Goal: Information Seeking & Learning: Learn about a topic

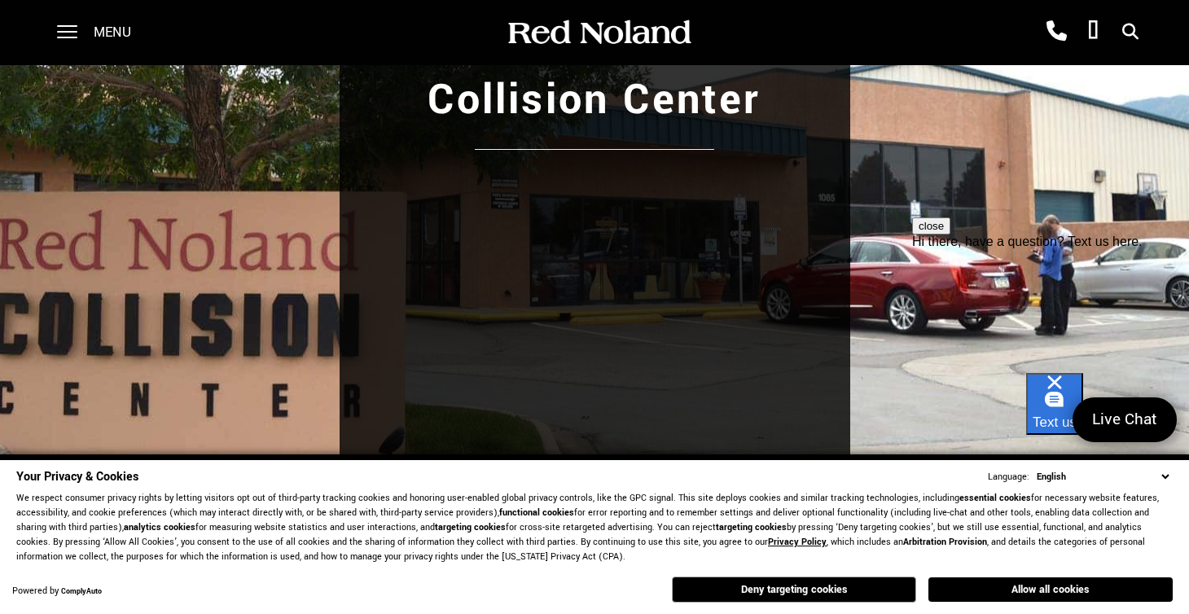
scroll to position [222, 0]
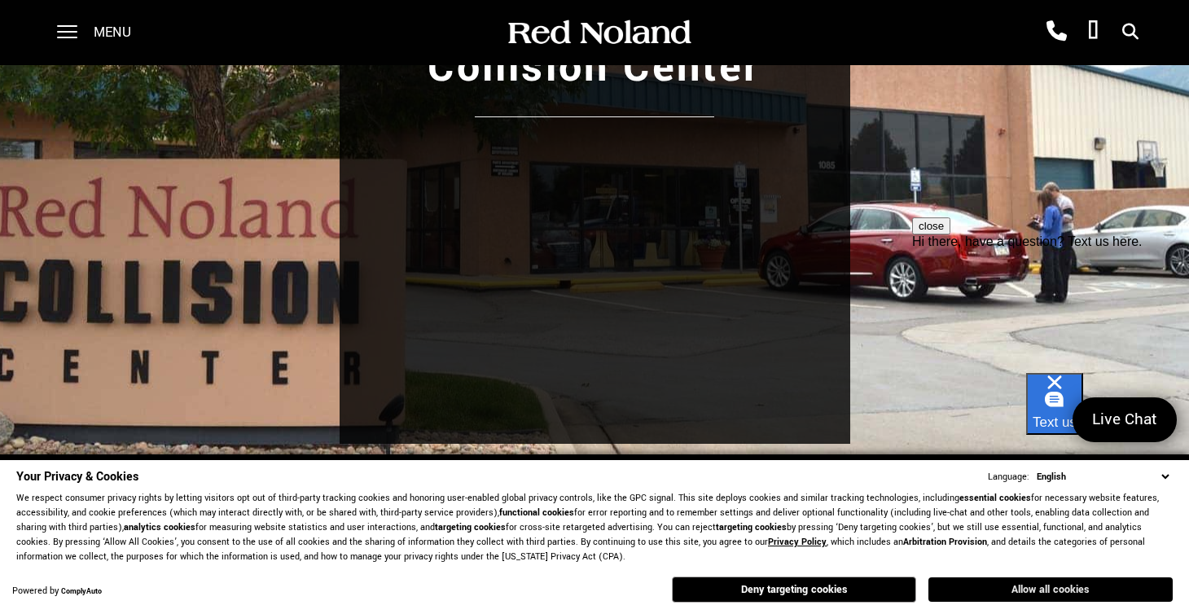
click at [1031, 590] on button "Allow all cookies" at bounding box center [1051, 590] width 244 height 24
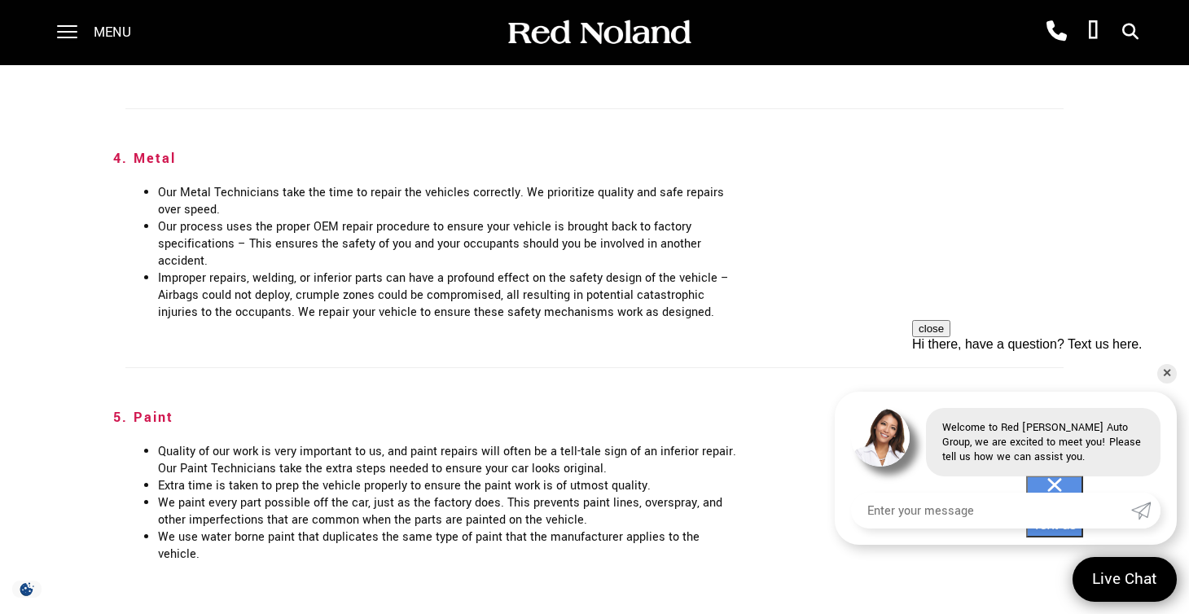
scroll to position [2498, 0]
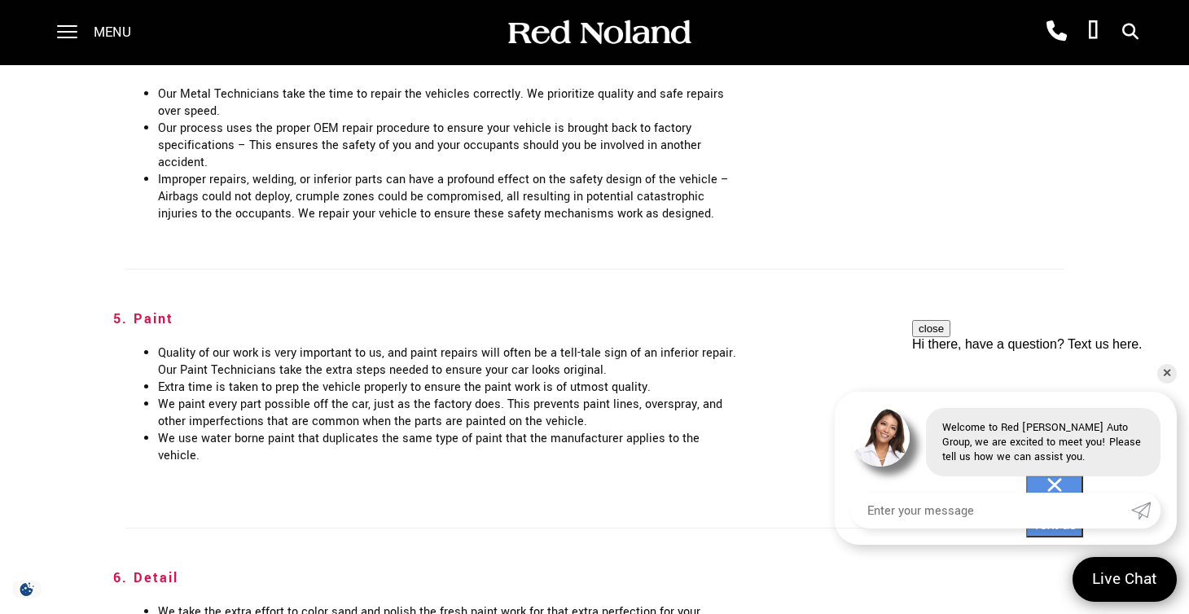
click at [88, 37] on div "Menu" at bounding box center [100, 32] width 118 height 65
click at [70, 33] on span at bounding box center [67, 32] width 20 height 65
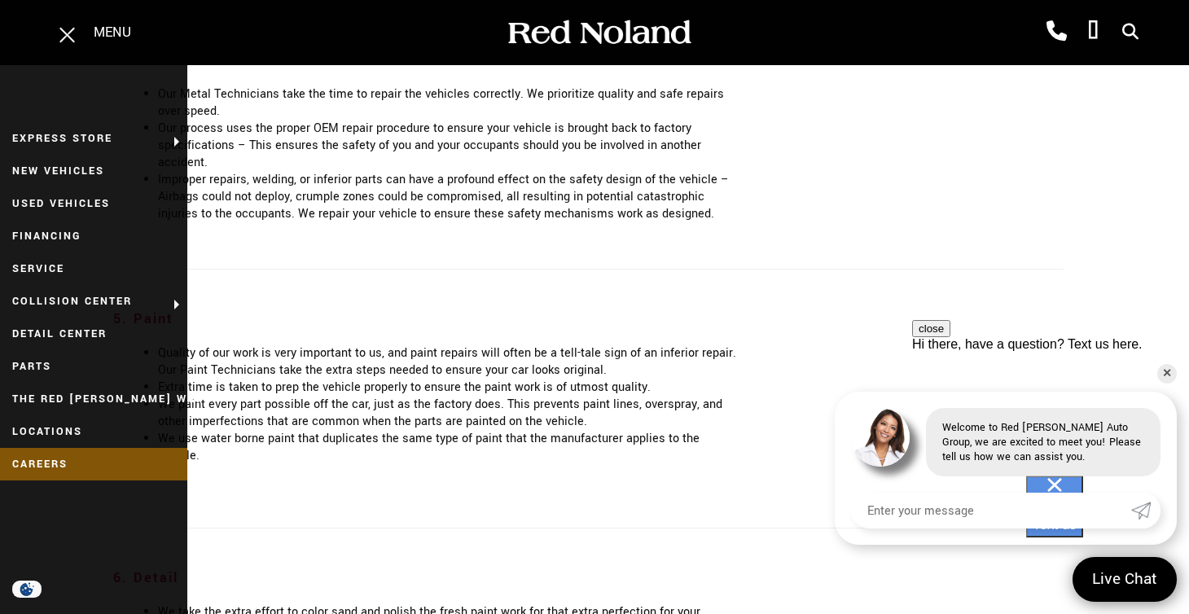
click at [99, 474] on link "Careers" at bounding box center [93, 464] width 187 height 33
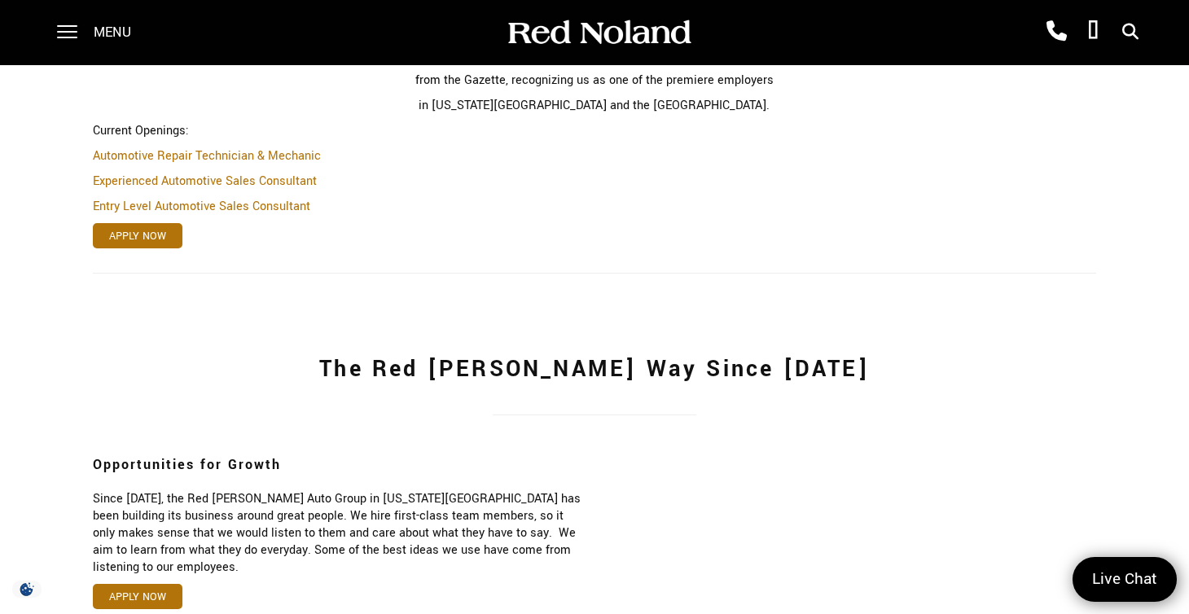
scroll to position [661, 0]
click at [292, 156] on link "Automotive Repair Technician & Mechanic" at bounding box center [207, 155] width 228 height 17
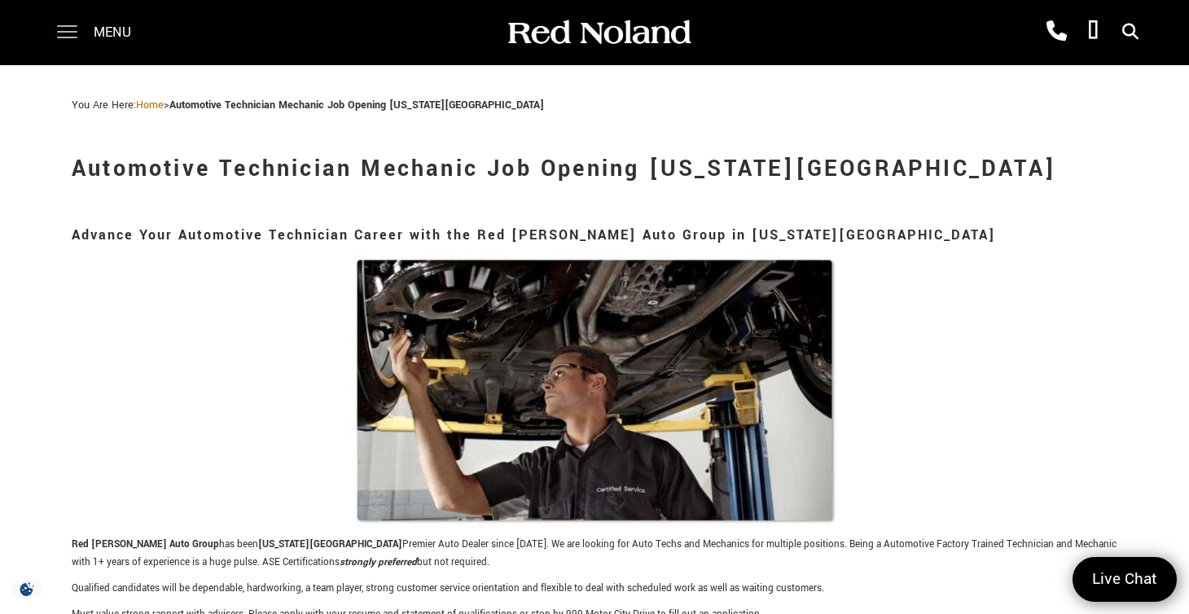
click at [64, 30] on span at bounding box center [67, 32] width 20 height 65
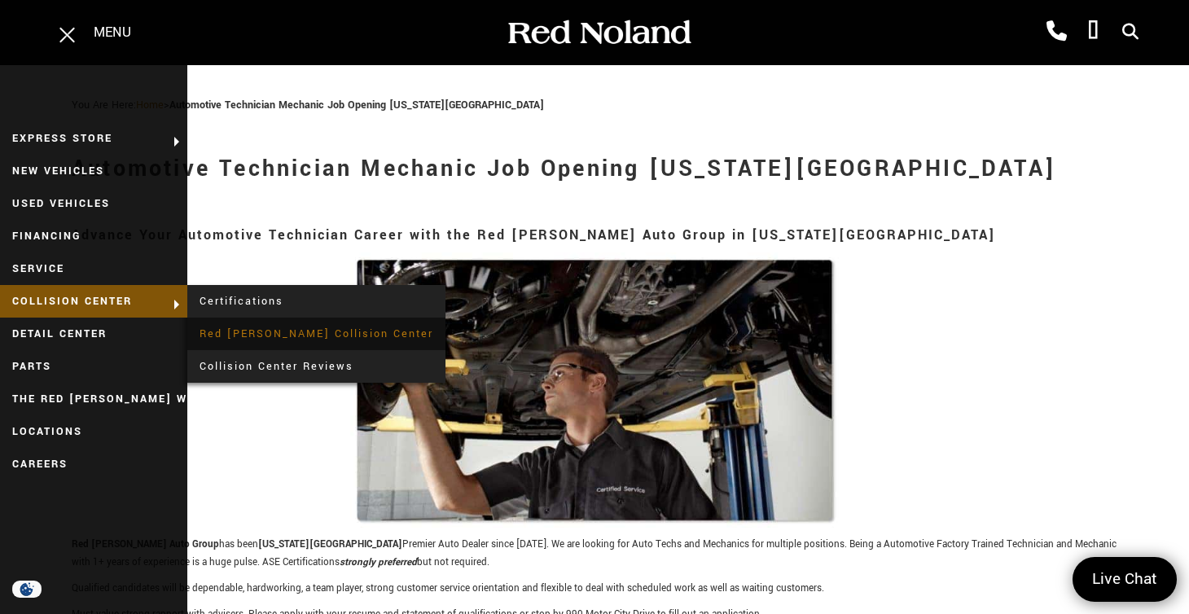
click at [310, 336] on link "Red [PERSON_NAME] Collision Center" at bounding box center [316, 334] width 258 height 33
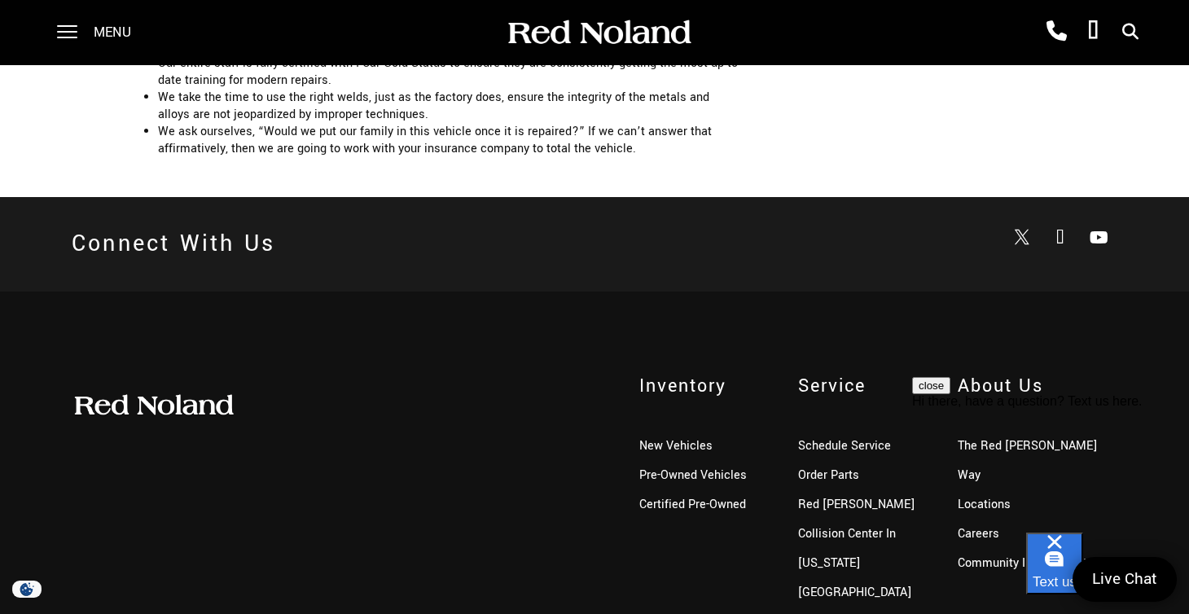
scroll to position [3373, 0]
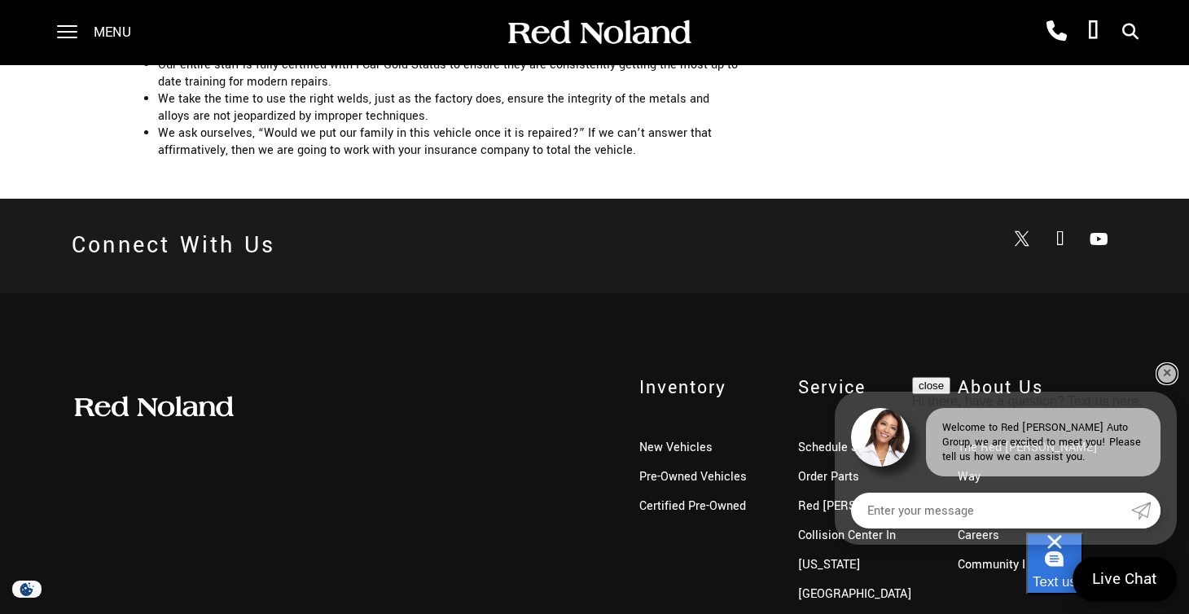
click at [1166, 381] on link "✕" at bounding box center [1168, 374] width 20 height 20
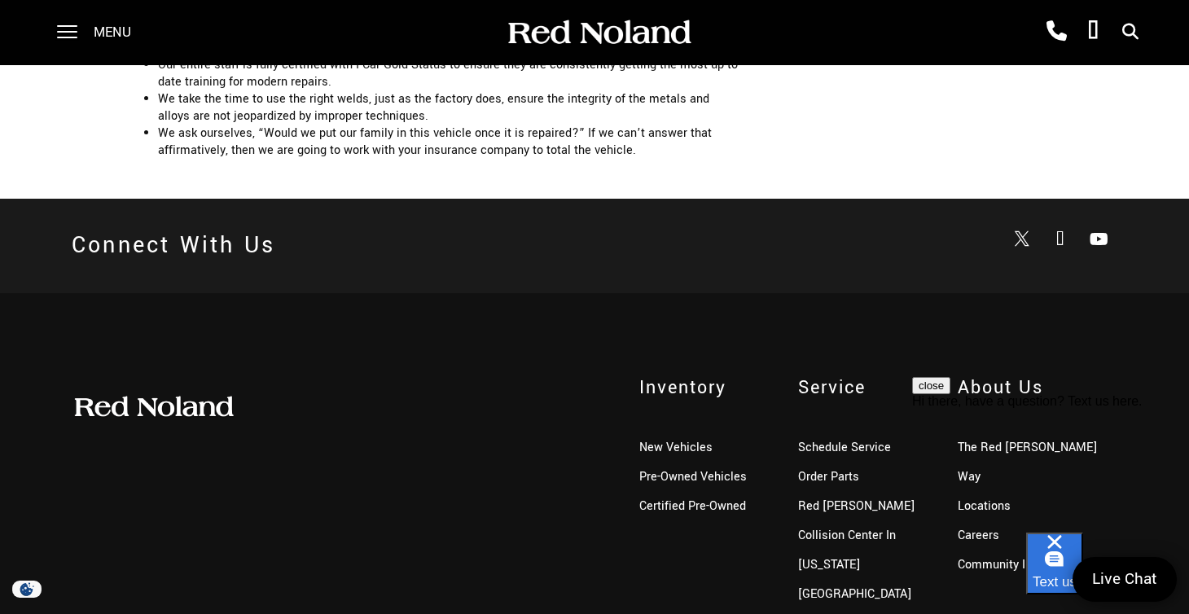
click at [951, 394] on button "close" at bounding box center [931, 385] width 38 height 17
